Goal: Feedback & Contribution: Contribute content

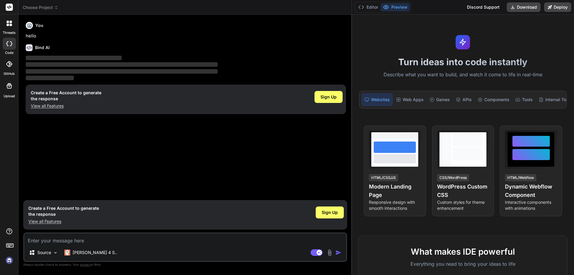
drag, startPoint x: 201, startPoint y: 100, endPoint x: 573, endPoint y: 104, distance: 372.0
click at [573, 104] on div "Choose Project Created with Pixso. Bind AI Web Search Created with Pixso. Code …" at bounding box center [296, 137] width 555 height 275
click at [331, 214] on span "Sign Up" at bounding box center [329, 212] width 16 height 6
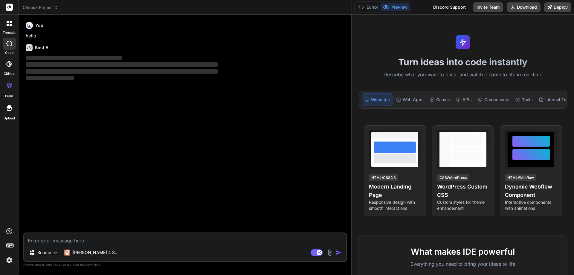
click at [10, 259] on img at bounding box center [9, 260] width 10 height 10
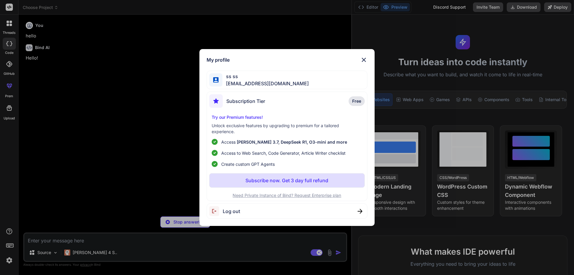
click at [363, 55] on div "My profile ss ss [EMAIL_ADDRESS][DOMAIN_NAME] Subscription Tier Free Try our Pr…" at bounding box center [286, 137] width 175 height 177
click at [363, 58] on img at bounding box center [363, 59] width 7 height 7
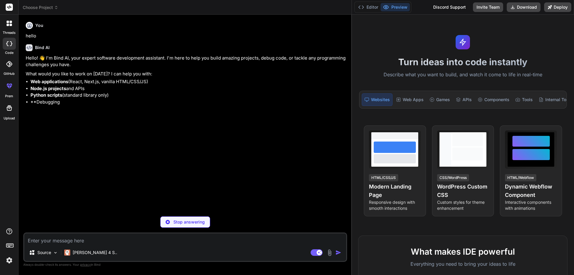
click at [116, 243] on textarea at bounding box center [185, 238] width 322 height 11
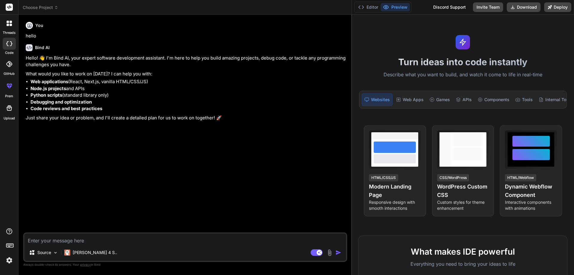
type textarea "x"
paste textarea "• Will work on creating functionality to store all selected fonts as per headin…"
type textarea "• Will work on creating functionality to store all selected fonts as per headin…"
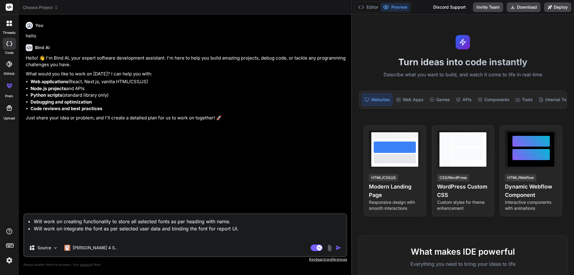
type textarea "x"
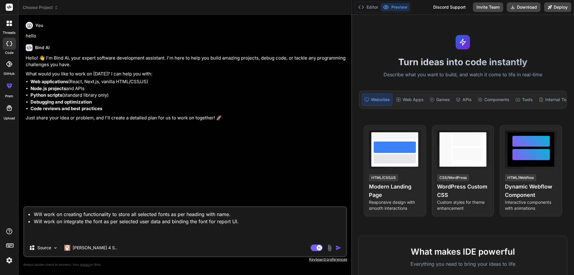
type textarea "• Will work on creating functionality to store all selected fonts as per headin…"
type textarea "x"
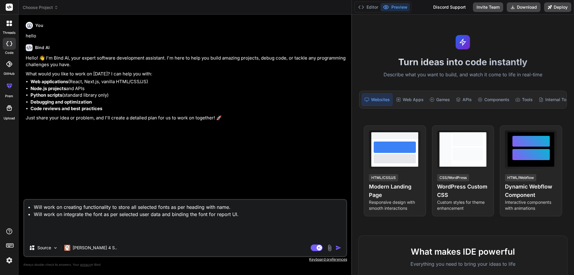
type textarea "• Will work on creating functionality to store all selected fonts as per headin…"
type textarea "x"
type textarea "• Will work on creating functionality to store all selected fonts as per headin…"
type textarea "x"
type textarea "• Will work on creating functionality to store all selected fonts as per headin…"
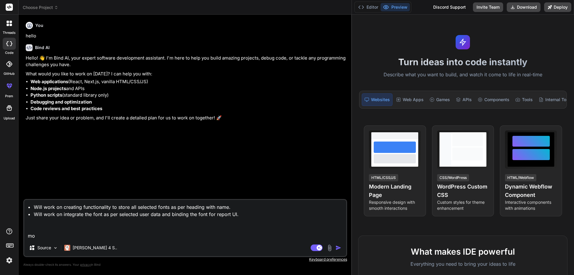
type textarea "x"
type textarea "• Will work on creating functionality to store all selected fonts as per headin…"
type textarea "x"
type textarea "• Will work on creating functionality to store all selected fonts as per headin…"
type textarea "x"
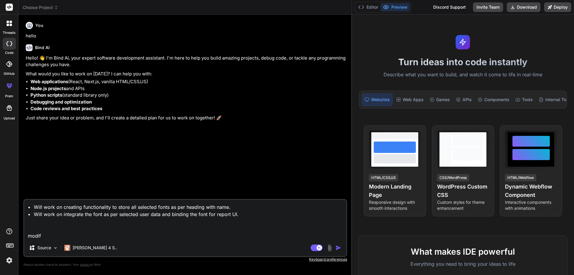
type textarea "• Will work on creating functionality to store all selected fonts as per headin…"
type textarea "x"
type textarea "• Will work on creating functionality to store all selected fonts as per headin…"
type textarea "x"
type textarea "• Will work on creating functionality to store all selected fonts as per headin…"
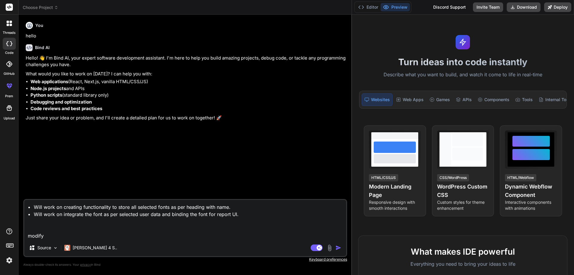
type textarea "x"
type textarea "• Will work on creating functionality to store all selected fonts as per headin…"
type textarea "x"
type textarea "• Will work on creating functionality to store all selected fonts as per headin…"
type textarea "x"
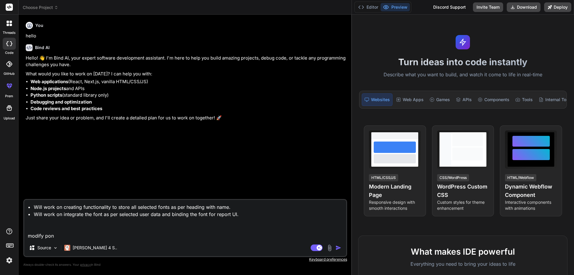
type textarea "• Will work on creating functionality to store all selected fonts as per headin…"
type textarea "x"
type textarea "• Will work on creating functionality to store all selected fonts as per headin…"
type textarea "x"
type textarea "• Will work on creating functionality to store all selected fonts as per headin…"
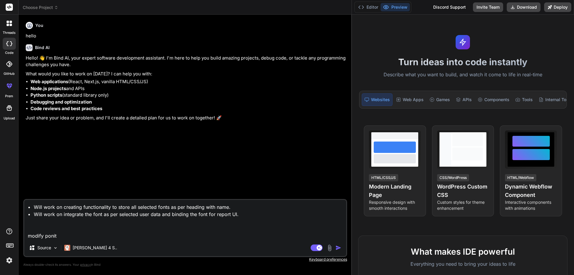
type textarea "x"
type textarea "• Will work on creating functionality to store all selected fonts as per headin…"
type textarea "x"
type textarea "• Will work on creating functionality to store all selected fonts as per headin…"
type textarea "x"
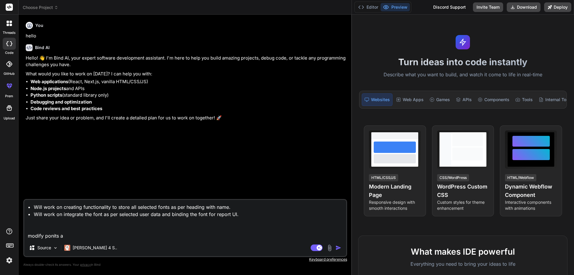
type textarea "• Will work on creating functionality to store all selected fonts as per headin…"
type textarea "x"
type textarea "• Will work on creating functionality to store all selected fonts as per headin…"
type textarea "x"
type textarea "• Will work on creating functionality to store all selected fonts as per headin…"
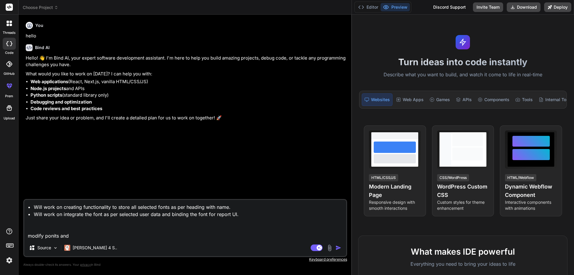
type textarea "x"
type textarea "• Will work on creating functionality to store all selected fonts as per headin…"
type textarea "x"
type textarea "• Will work on creating functionality to store all selected fonts as per headin…"
type textarea "x"
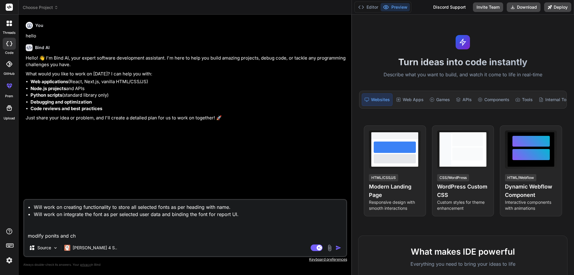
type textarea "• Will work on creating functionality to store all selected fonts as per headin…"
type textarea "x"
type textarea "• Will work on creating functionality to store all selected fonts as per headin…"
type textarea "x"
type textarea "• Will work on creating functionality to store all selected fonts as per headin…"
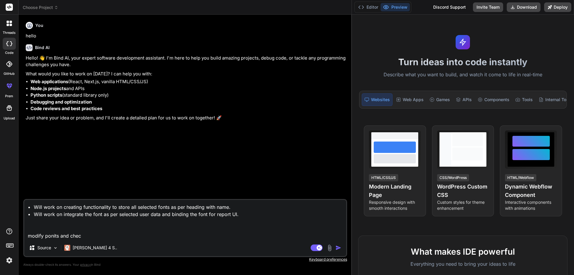
type textarea "x"
type textarea "• Will work on creating functionality to store all selected fonts as per headin…"
type textarea "x"
type textarea "• Will work on creating functionality to store all selected fonts as per headin…"
type textarea "x"
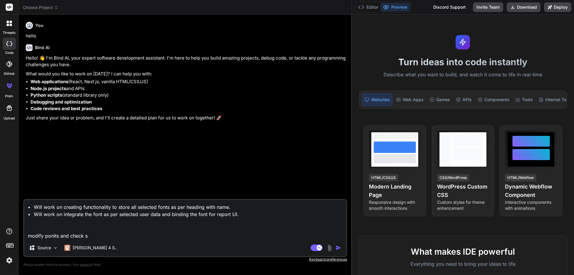
type textarea "• Will work on creating functionality to store all selected fonts as per headin…"
type textarea "x"
type textarea "• Will work on creating functionality to store all selected fonts as per headin…"
type textarea "x"
type textarea "• Will work on creating functionality to store all selected fonts as per headin…"
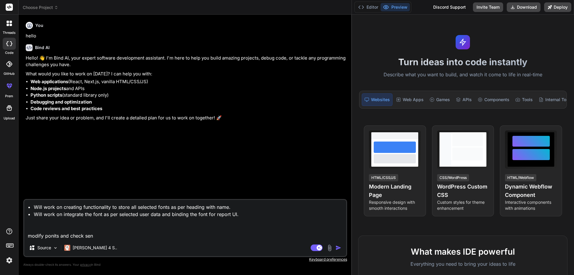
type textarea "x"
type textarea "• Will work on creating functionality to store all selected fonts as per headin…"
type textarea "x"
type textarea "• Will work on creating functionality to store all selected fonts as per headin…"
type textarea "x"
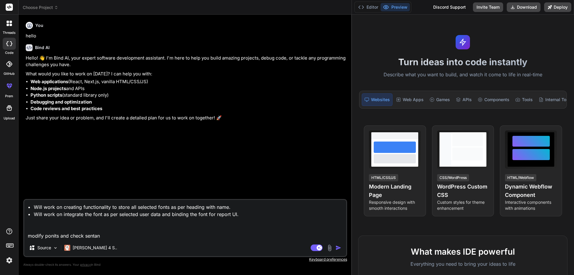
type textarea "• Will work on creating functionality to store all selected fonts as per headin…"
type textarea "x"
type textarea "• Will work on creating functionality to store all selected fonts as per headin…"
type textarea "x"
type textarea "• Will work on creating functionality to store all selected fonts as per headin…"
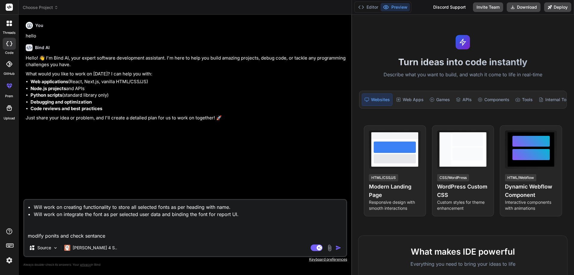
type textarea "x"
type textarea "• Will work on creating functionality to store all selected fonts as per headin…"
type textarea "x"
type textarea "• Will work on creating functionality to store all selected fonts as per headin…"
type textarea "x"
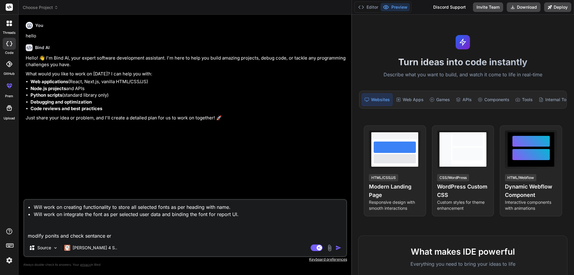
type textarea "• Will work on creating functionality to store all selected fonts as per headin…"
type textarea "x"
type textarea "• Will work on creating functionality to store all selected fonts as per headin…"
type textarea "x"
type textarea "• Will work on creating functionality to store all selected fonts as per headin…"
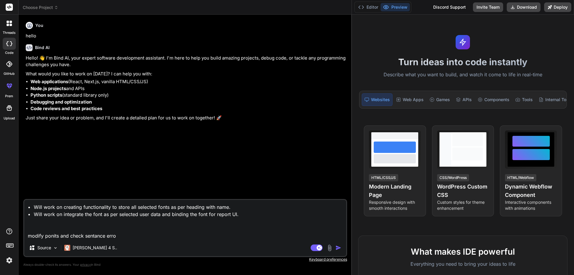
type textarea "x"
type textarea "• Will work on creating functionality to store all selected fonts as per headin…"
type textarea "x"
drag, startPoint x: 69, startPoint y: 235, endPoint x: 10, endPoint y: 232, distance: 58.3
click at [10, 232] on div "threads code GitHub prem Upload Documentation Blog Choose Project Created with …" at bounding box center [287, 137] width 574 height 275
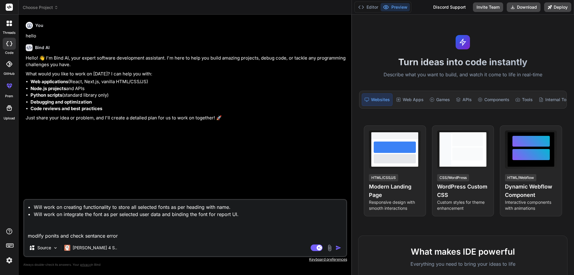
type textarea "• Will work on creating functionality to store all selected fonts as per headin…"
type textarea "x"
click at [97, 234] on textarea "• Will work on creating functionality to store all selected fonts as per headin…" at bounding box center [185, 219] width 322 height 39
type textarea "• Will work on creating functionality to store all selected fonts as per headin…"
type textarea "x"
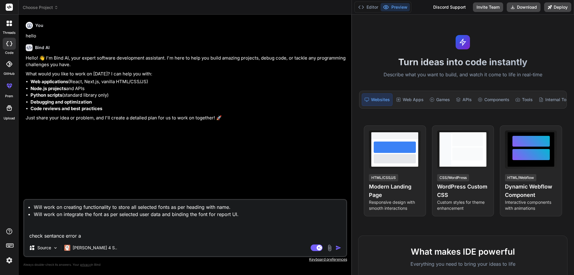
type textarea "• Will work on creating functionality to store all selected fonts as per headin…"
type textarea "x"
type textarea "• Will work on creating functionality to store all selected fonts as per headin…"
type textarea "x"
type textarea "• Will work on creating functionality to store all selected fonts as per headin…"
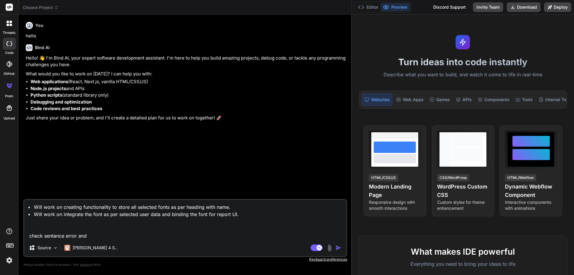
type textarea "x"
paste textarea "modify ponits and"
type textarea "• Will work on creating functionality to store all selected fonts as per headin…"
type textarea "x"
type textarea "• Will work on creating functionality to store all selected fonts as per headin…"
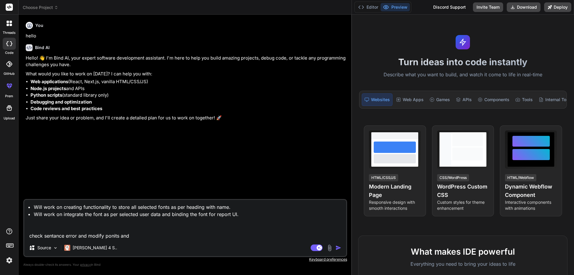
type textarea "x"
type textarea "• Will work on creating functionality to store all selected fonts as per headin…"
type textarea "x"
type textarea "• Will work on creating functionality to store all selected fonts as per headin…"
type textarea "x"
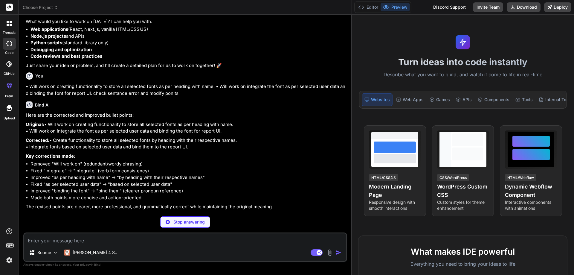
scroll to position [45, 0]
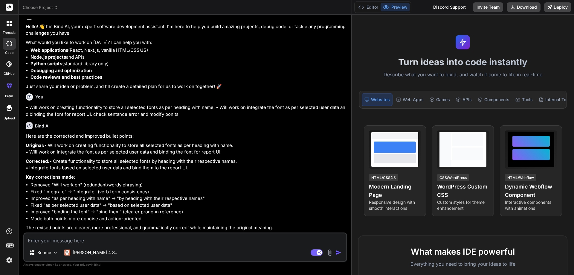
type textarea "x"
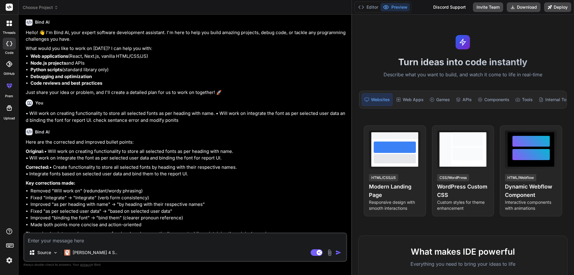
scroll to position [15, 0]
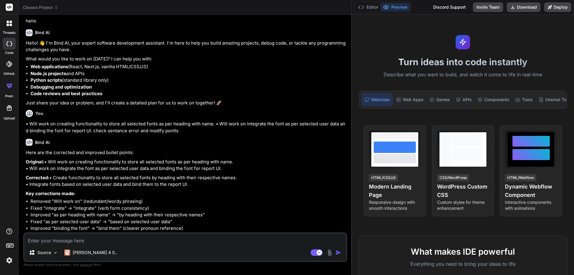
drag, startPoint x: 222, startPoint y: 176, endPoint x: 26, endPoint y: 168, distance: 195.8
click at [26, 168] on p "Original: • Will work on creating functionality to store all selected fonts as …" at bounding box center [186, 164] width 320 height 13
click at [241, 188] on p "Corrected: • Create functionality to store all selected fonts by heading with t…" at bounding box center [186, 180] width 320 height 13
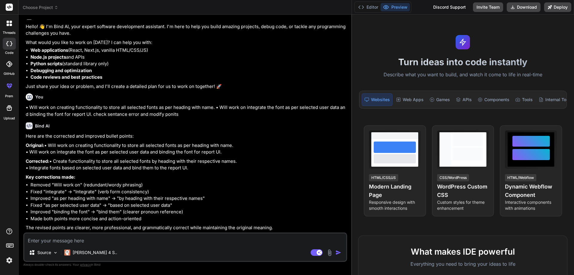
drag, startPoint x: 190, startPoint y: 166, endPoint x: 26, endPoint y: 163, distance: 163.8
click at [26, 163] on p "Corrected: • Create functionality to store all selected fonts by heading with t…" at bounding box center [186, 164] width 320 height 13
copy p "• Create functionality to store all selected fonts by heading with their respec…"
click at [96, 241] on textarea at bounding box center [185, 238] width 322 height 11
type textarea "w"
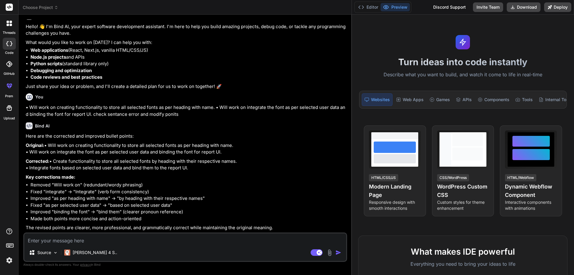
type textarea "x"
type textarea "wi"
type textarea "x"
type textarea "wil"
type textarea "x"
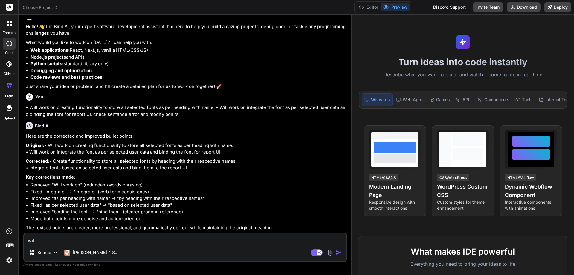
type textarea "will"
type textarea "x"
type textarea "will"
type textarea "x"
type textarea "will w"
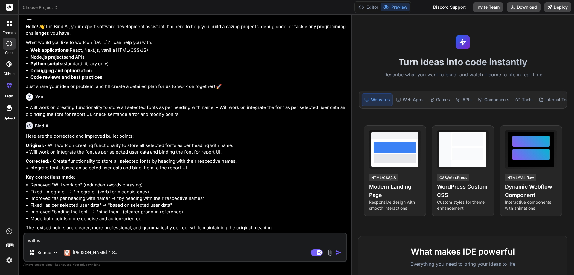
type textarea "x"
type textarea "will wo"
type textarea "x"
type textarea "will wor"
type textarea "x"
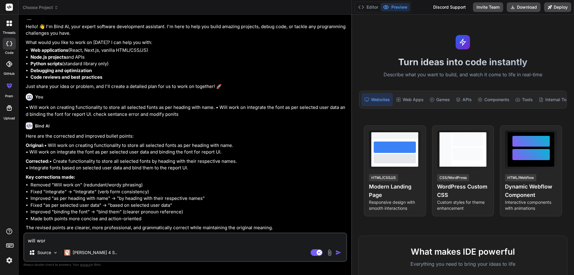
type textarea "will work"
type textarea "x"
type textarea "will work"
type textarea "x"
type textarea "will work o"
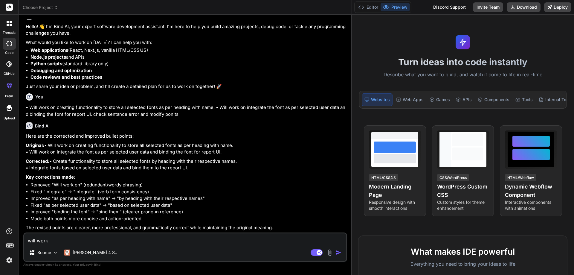
type textarea "x"
type textarea "will work on"
type textarea "x"
type textarea "will work on"
type textarea "x"
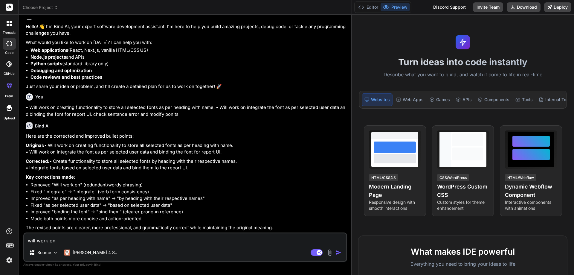
type textarea "will work on t"
type textarea "x"
type textarea "will work on ti"
type textarea "x"
type textarea "will work on t"
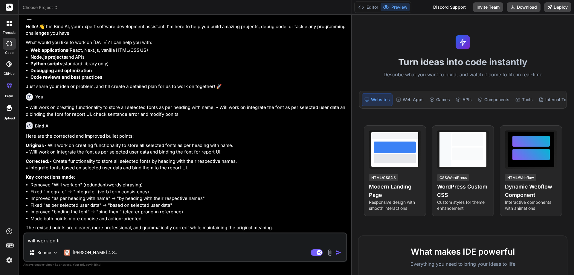
type textarea "x"
type textarea "will work on to"
type textarea "x"
type textarea "will work on to"
type textarea "x"
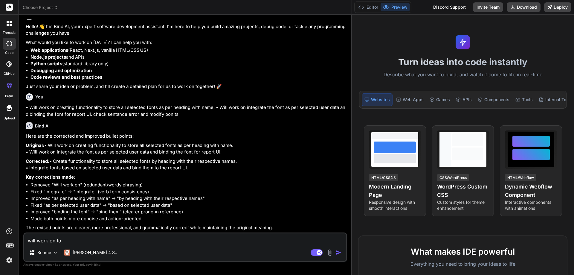
type textarea "will work on to i"
type textarea "x"
type textarea "will work on to in"
type textarea "x"
type textarea "will work on to i"
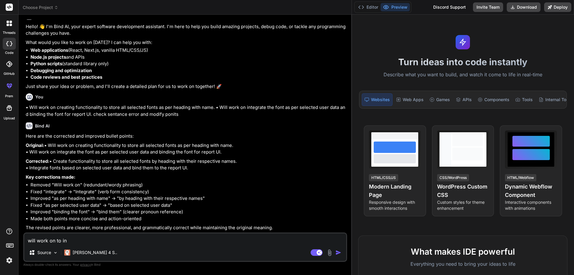
type textarea "x"
type textarea "will work on to"
type textarea "x"
type textarea "will work on to"
type textarea "x"
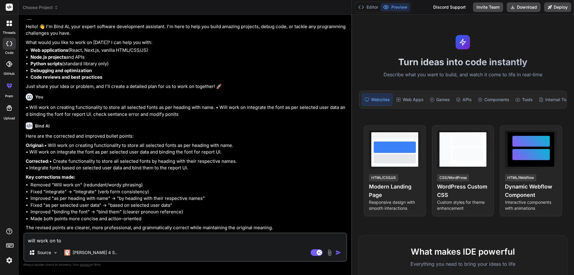
type textarea "will work on t"
type textarea "x"
type textarea "will work on"
type textarea "x"
type textarea "will work on i"
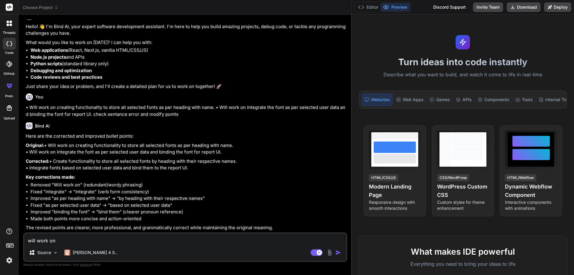
type textarea "x"
type textarea "will work on in"
type textarea "x"
type textarea "will work on int"
type textarea "x"
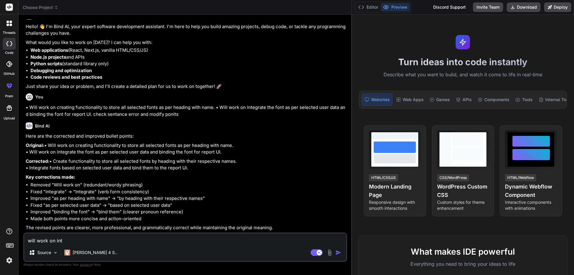
type textarea "will work on inte"
type textarea "x"
type textarea "will work on integ"
type textarea "x"
type textarea "will work on integr"
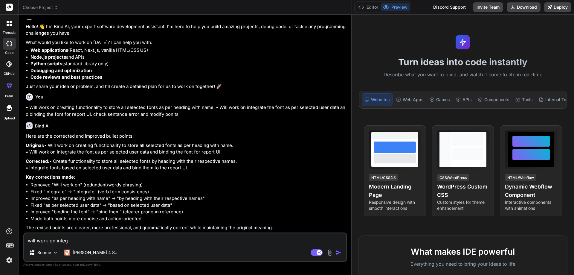
type textarea "x"
type textarea "will work on integra"
type textarea "x"
type textarea "will work on integrat"
type textarea "x"
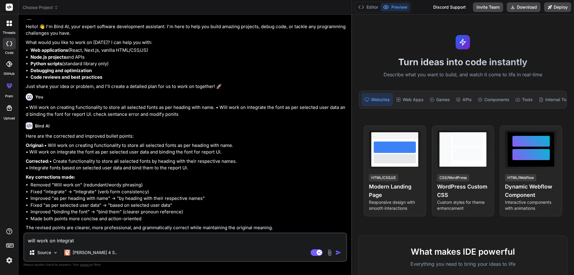
type textarea "will work on integrate"
type textarea "x"
type textarea "will work on integrate"
type textarea "x"
type textarea "will work on integrate f"
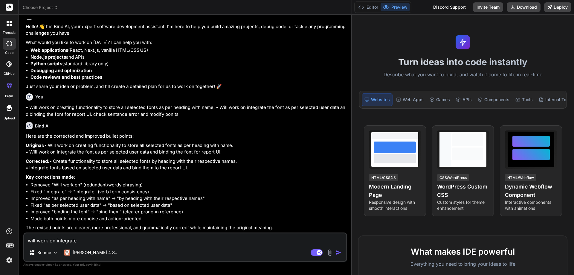
type textarea "x"
type textarea "will work on integrate fo"
type textarea "x"
type textarea "will work on integrate fon"
type textarea "x"
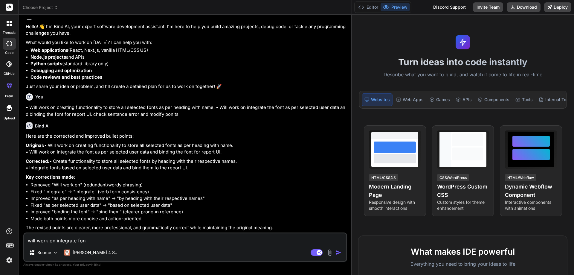
type textarea "will work on integrate font"
type textarea "x"
type textarea "will work on integrate fonts"
type textarea "x"
type textarea "will work on integrate fonts"
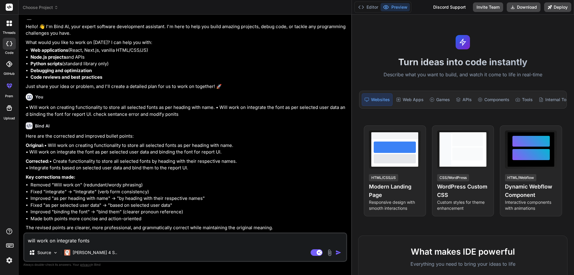
type textarea "x"
type textarea "will work on integrate fonts f"
type textarea "x"
type textarea "will work on integrate fonts fo"
type textarea "x"
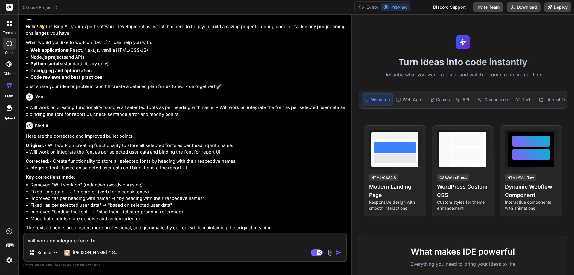
type textarea "will work on integrate fonts for"
type textarea "x"
type textarea "will work on integrate fonts for"
type textarea "x"
type textarea "will work on integrate fonts for r"
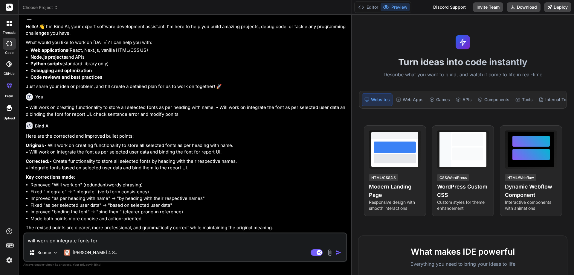
type textarea "x"
type textarea "will work on integrate fonts for re"
type textarea "x"
type textarea "will work on integrate fonts for rep"
type textarea "x"
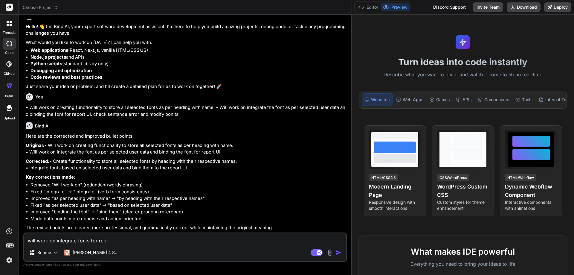
type textarea "will work on integrate fonts for repo"
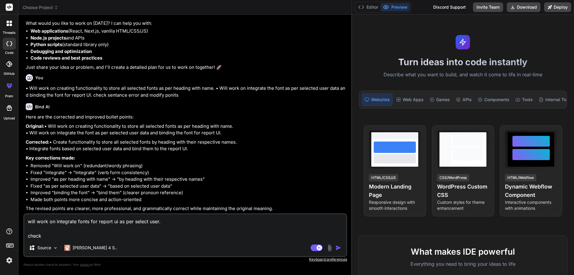
scroll to position [64, 0]
drag, startPoint x: 178, startPoint y: 82, endPoint x: 93, endPoint y: 83, distance: 85.5
click at [93, 85] on p "• Will work on creating functionality to store all selected fonts as per headin…" at bounding box center [186, 91] width 320 height 13
copy p "check sentance error and modify ponits"
drag, startPoint x: 52, startPoint y: 236, endPoint x: 16, endPoint y: 235, distance: 35.6
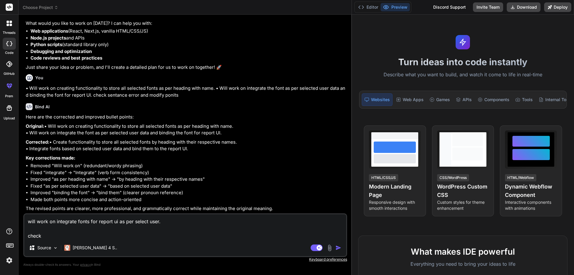
click at [16, 235] on div "threads code GitHub prem Upload Choose Project Created with Pixso. Bind AI Web …" at bounding box center [287, 137] width 574 height 275
paste textarea "sentance error and modify ponits"
click at [339, 247] on img "button" at bounding box center [338, 247] width 6 height 6
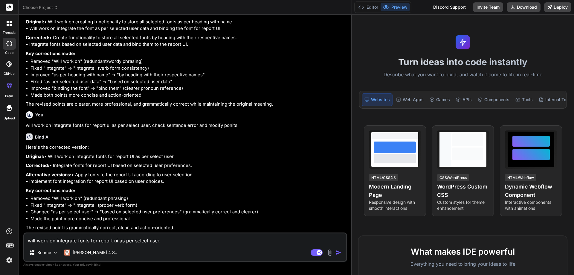
scroll to position [188, 0]
drag, startPoint x: 149, startPoint y: 174, endPoint x: 44, endPoint y: 176, distance: 105.2
click at [44, 176] on p "Alternative versions: • Apply fonts to the report UI according to user selectio…" at bounding box center [186, 177] width 320 height 13
copy p "fonts to the report UI according to user selection."
click at [54, 238] on textarea "will work on integrate fonts for report ui as per select user. check sentance e…" at bounding box center [185, 238] width 322 height 11
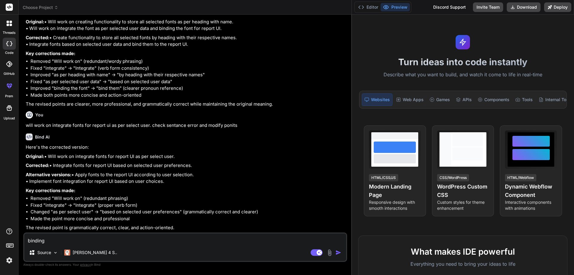
paste textarea "fonts to the report UI according to user selection."
drag, startPoint x: 236, startPoint y: 104, endPoint x: 150, endPoint y: 106, distance: 86.4
click at [150, 122] on p "will work on integrate fonts for report ui as per select user. check sentance e…" at bounding box center [186, 125] width 320 height 7
copy p "check sentance error and modify ponits"
click at [170, 240] on textarea "binding fonts to the report UI according to user selection." at bounding box center [185, 238] width 322 height 11
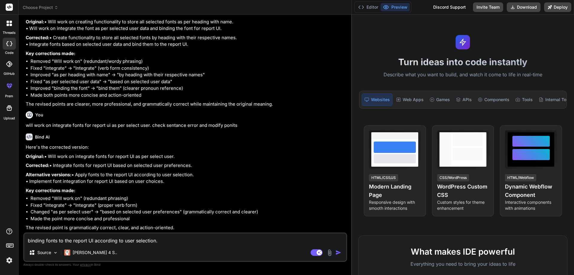
paste textarea "check sentance error and modify ponits"
click at [26, 241] on textarea "binding fonts to the report UI according to user selection. check sentance erro…" at bounding box center [185, 238] width 322 height 11
click at [338, 252] on img "button" at bounding box center [338, 252] width 6 height 6
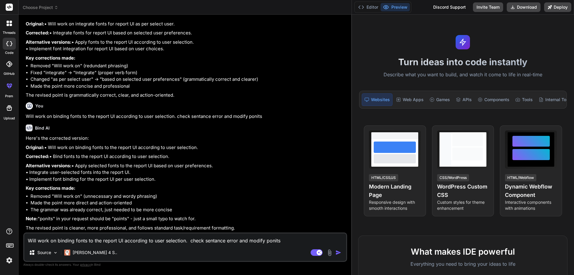
scroll to position [311, 0]
drag, startPoint x: 144, startPoint y: 180, endPoint x: 33, endPoint y: 178, distance: 110.9
click at [33, 160] on p "Corrected: • Bind fonts to the report UI according to user selection." at bounding box center [186, 156] width 320 height 7
copy p "ind fonts to the report UI according to user selection."
click at [83, 238] on textarea "Will work on binding fonts to the report UI according to user selection. check …" at bounding box center [185, 238] width 322 height 11
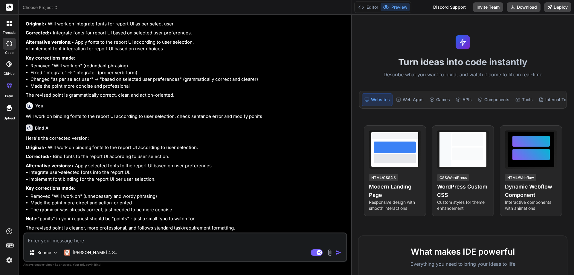
paste textarea "• Worked on binging the fonts to the report UI according to user selection as p…"
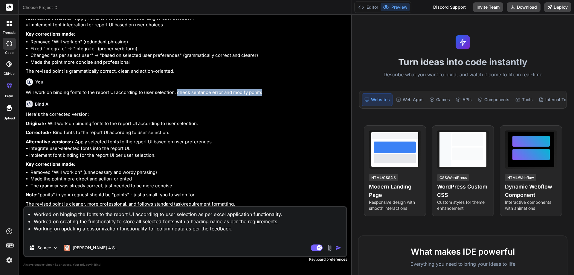
drag, startPoint x: 259, startPoint y: 126, endPoint x: 175, endPoint y: 125, distance: 84.0
click at [175, 96] on p "Will work on binding fonts to the report UI according to user selection. check …" at bounding box center [186, 92] width 320 height 7
copy p "check sentance error and modify ponits"
click at [256, 232] on textarea "• Worked on binging the fonts to the report UI according to user selection as p…" at bounding box center [185, 223] width 322 height 32
click at [251, 229] on textarea "• Worked on binging the fonts to the report UI according to user selection as p…" at bounding box center [185, 223] width 322 height 32
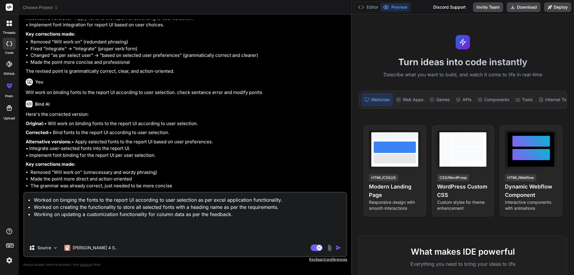
paste textarea "check sentance error and modify ponits"
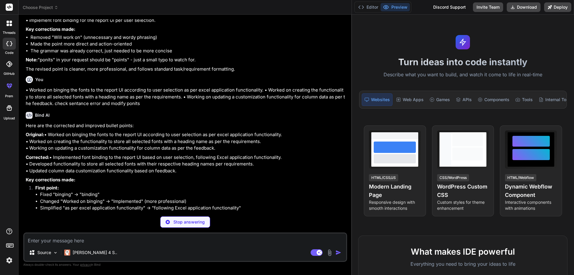
scroll to position [507, 0]
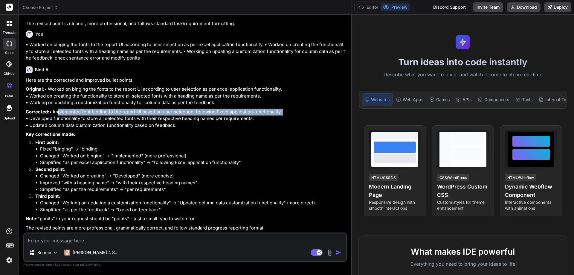
drag, startPoint x: 261, startPoint y: 161, endPoint x: 32, endPoint y: 165, distance: 228.3
click at [32, 129] on p "Corrected: • Implemented font binding to the report UI based on user selection,…" at bounding box center [186, 118] width 320 height 20
copy p "mplemented font binding to the report UI based on user selection, following Exc…"
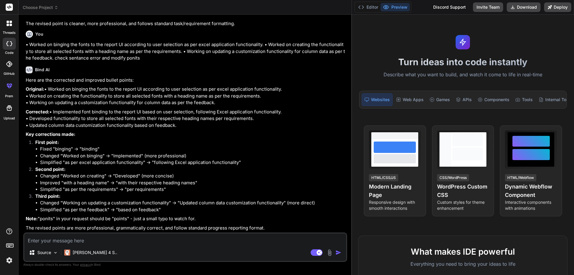
click at [195, 129] on p "Corrected: • Implemented font binding to the report UI based on user selection,…" at bounding box center [186, 118] width 320 height 20
drag, startPoint x: 184, startPoint y: 178, endPoint x: 38, endPoint y: 160, distance: 147.5
click at [38, 129] on p "Corrected: • Implemented font binding to the report UI based on user selection,…" at bounding box center [186, 118] width 320 height 20
click at [227, 138] on p "Key corrections made:" at bounding box center [186, 134] width 320 height 7
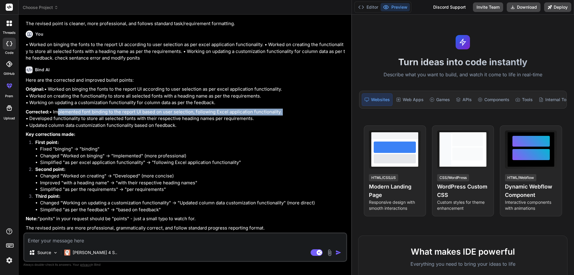
drag, startPoint x: 264, startPoint y: 163, endPoint x: 32, endPoint y: 163, distance: 231.6
click at [32, 129] on p "Corrected: • Implemented font binding to the report UI based on user selection,…" at bounding box center [186, 118] width 320 height 20
copy p "mplemented font binding to the report UI based on user selection, following Exc…"
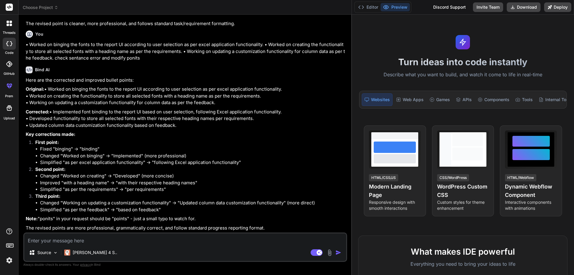
click at [249, 129] on p "Corrected: • Implemented font binding to the report UI based on user selection,…" at bounding box center [186, 118] width 320 height 20
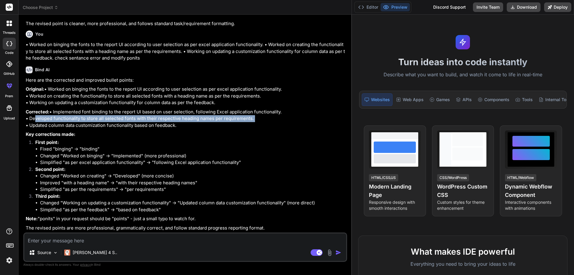
drag, startPoint x: 255, startPoint y: 169, endPoint x: 34, endPoint y: 170, distance: 221.4
click at [34, 129] on p "Corrected: • Implemented font binding to the report UI based on user selection,…" at bounding box center [186, 118] width 320 height 20
copy p "eveloped functionality to store all selected fonts with their respective headin…"
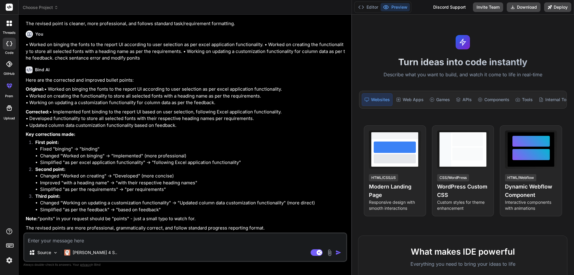
click at [180, 180] on div "Here are the corrected and improved bullet points: Original: • Worked on bingin…" at bounding box center [186, 154] width 320 height 154
drag, startPoint x: 179, startPoint y: 177, endPoint x: 29, endPoint y: 179, distance: 149.4
click at [29, 129] on p "Corrected: • Implemented font binding to the report UI based on user selection,…" at bounding box center [186, 118] width 320 height 20
copy p "Updated column data customization functionality based on feedback."
click at [42, 236] on textarea at bounding box center [185, 238] width 322 height 11
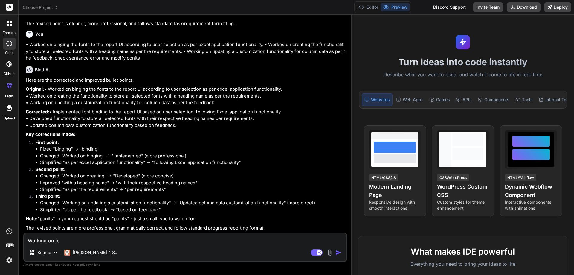
paste textarea "Updated column data customization functionality based on feedback."
click at [79, 240] on textarea "Working on to Updated column data customization functionality based on feedback." at bounding box center [185, 238] width 322 height 11
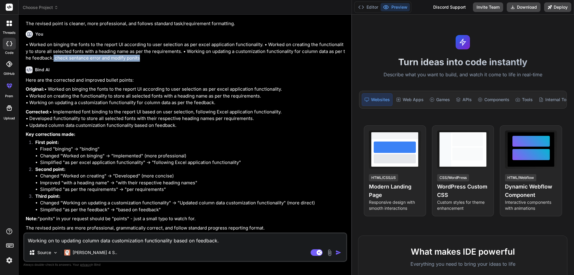
drag, startPoint x: 134, startPoint y: 96, endPoint x: 46, endPoint y: 98, distance: 88.2
click at [46, 62] on p "• Worked on binging the fonts to the report UI according to user selection as p…" at bounding box center [186, 51] width 320 height 20
click at [221, 241] on textarea "Working on to updating column data customization functionality based on feedbac…" at bounding box center [185, 238] width 322 height 11
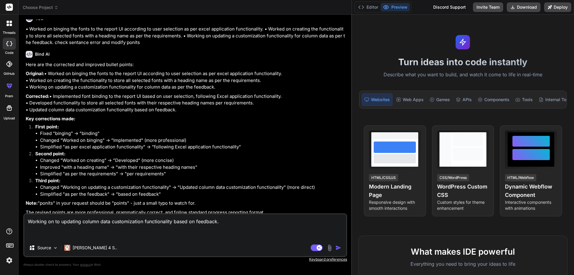
paste textarea "check sentance error and modify ponits"
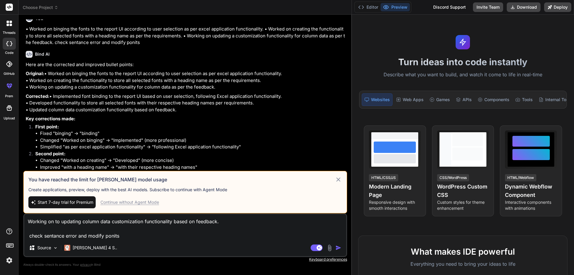
click at [148, 203] on div "Continue without Agent Mode" at bounding box center [129, 202] width 59 height 6
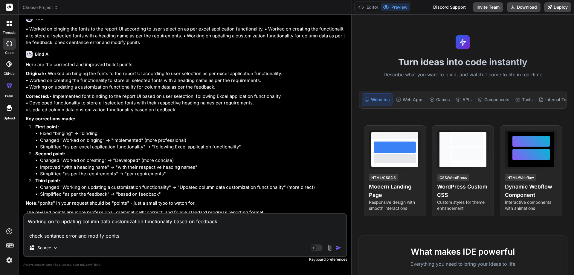
click at [336, 248] on img "button" at bounding box center [338, 247] width 6 height 6
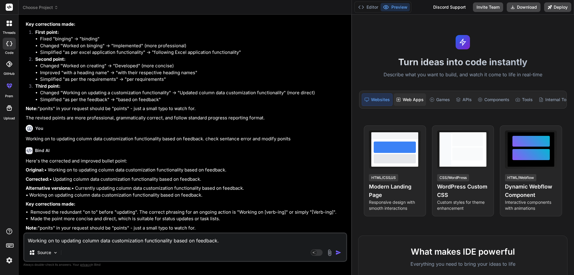
scroll to position [689, 0]
drag, startPoint x: 180, startPoint y: 172, endPoint x: 32, endPoint y: 172, distance: 147.3
click at [32, 176] on p "Corrected: • Updating column data customization functionality based on feedback." at bounding box center [186, 179] width 320 height 7
click at [202, 195] on p "Alternative versions: • Currently updating column data customization functional…" at bounding box center [186, 191] width 320 height 13
drag, startPoint x: 202, startPoint y: 195, endPoint x: 30, endPoint y: 195, distance: 172.4
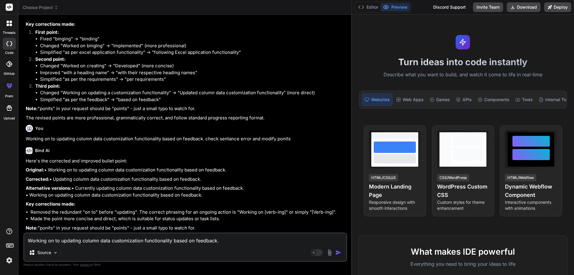
click at [30, 195] on p "Alternative versions: • Currently updating column data customization functional…" at bounding box center [186, 191] width 320 height 13
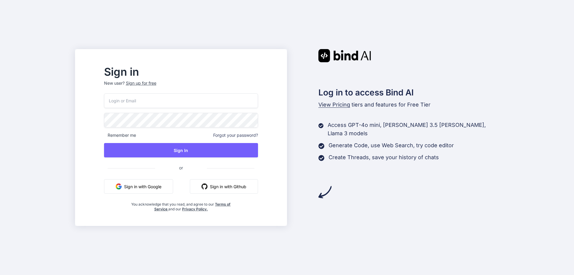
click at [193, 102] on input "email" at bounding box center [181, 100] width 154 height 15
type input "[EMAIL_ADDRESS][DOMAIN_NAME]"
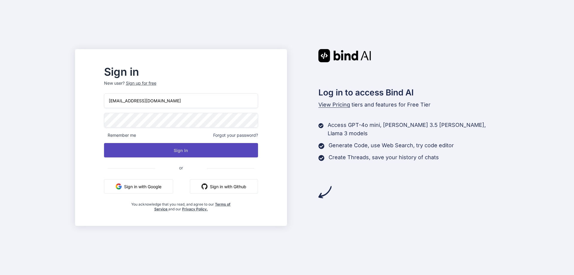
click at [198, 151] on button "Sign In" at bounding box center [181, 150] width 154 height 14
